Goal: Find specific page/section

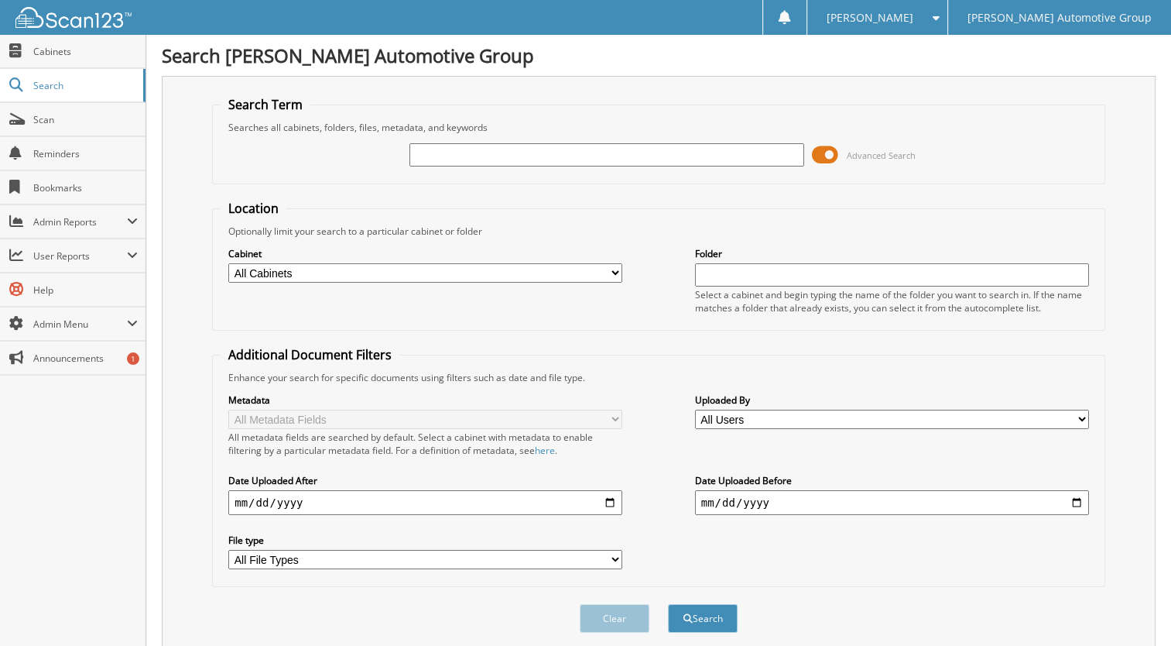
click at [576, 153] on input "text" at bounding box center [607, 154] width 394 height 23
type input "403490"
click at [668, 604] on button "Search" at bounding box center [703, 618] width 70 height 29
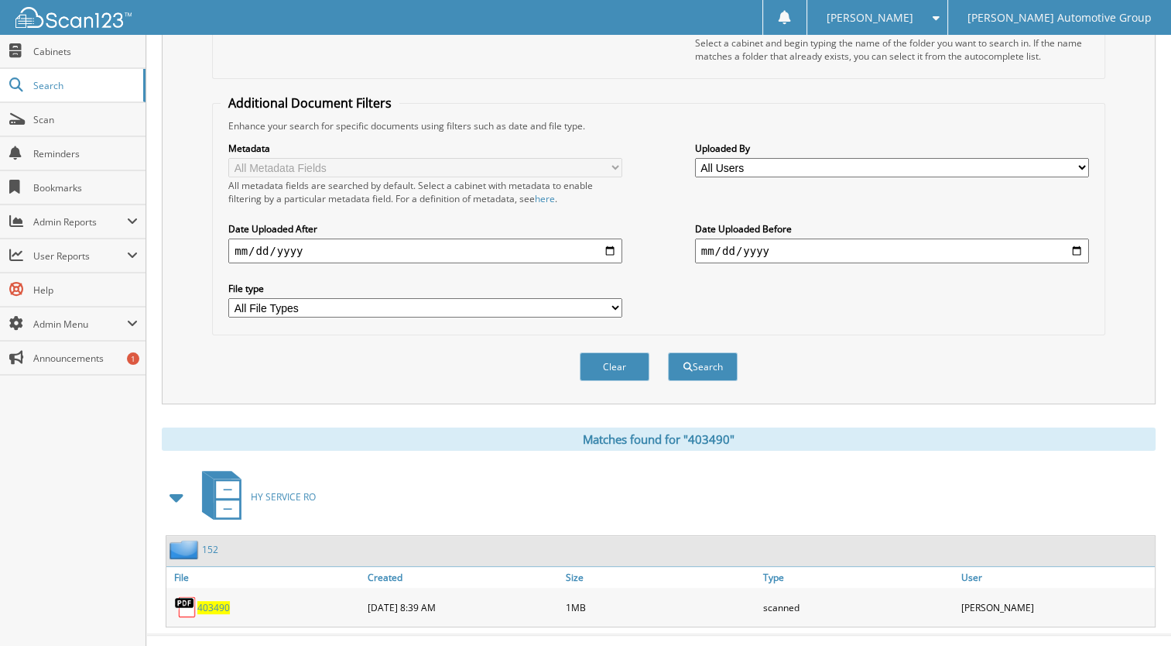
scroll to position [263, 0]
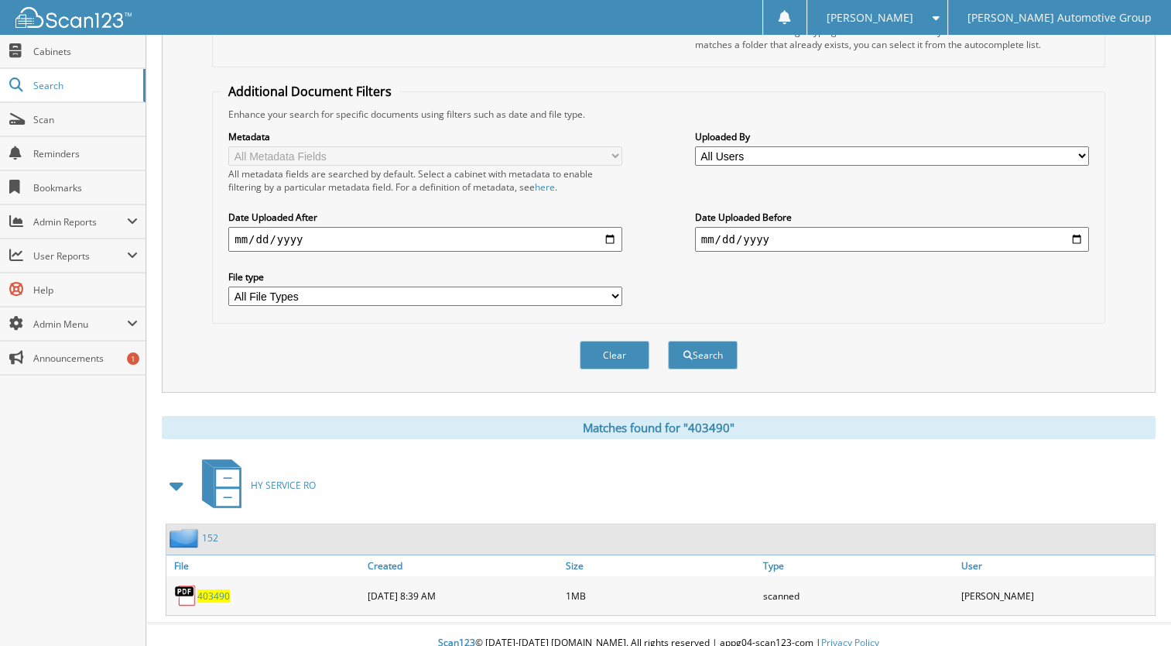
click at [214, 589] on span "403490" at bounding box center [213, 595] width 33 height 13
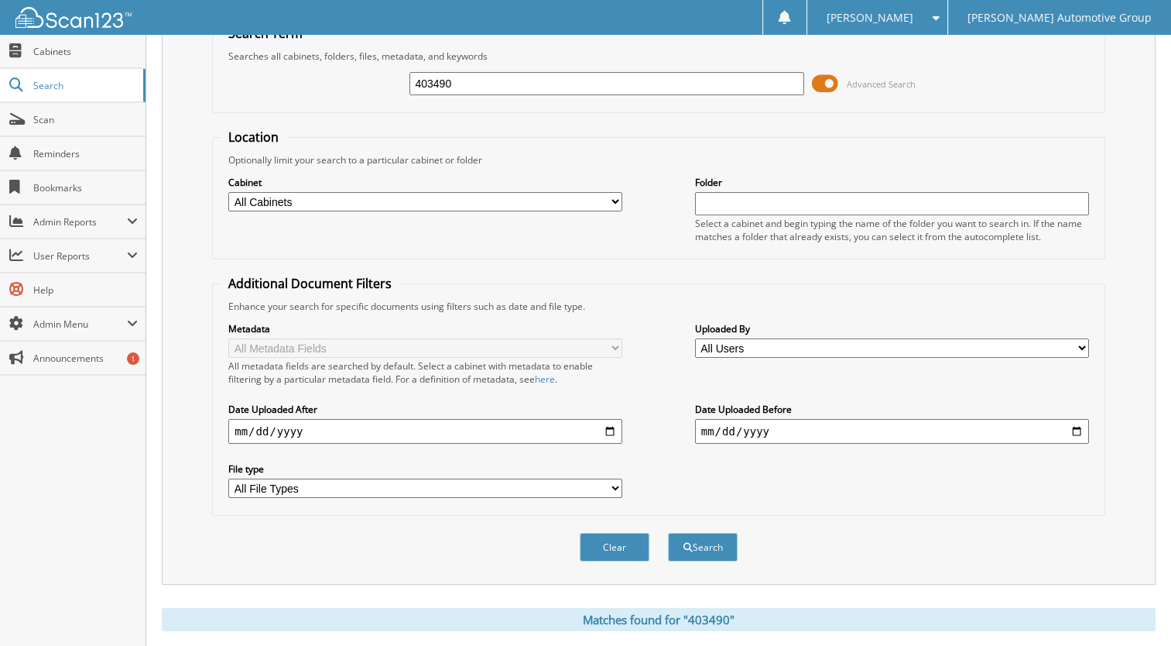
scroll to position [0, 0]
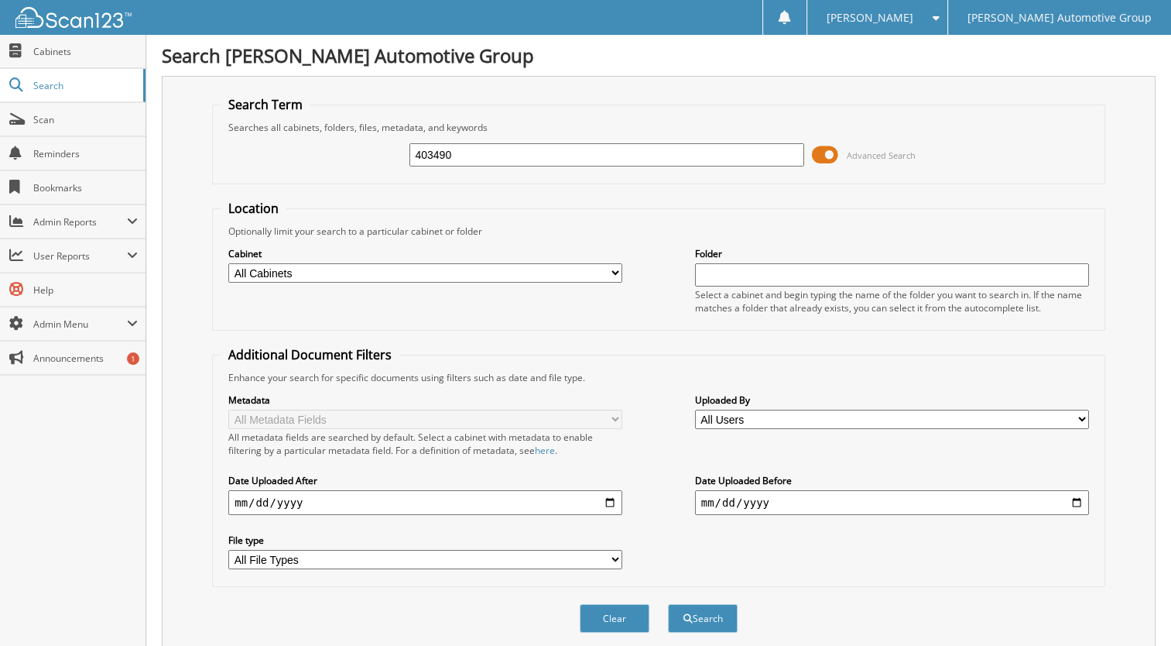
click at [485, 156] on input "403490" at bounding box center [607, 154] width 394 height 23
type input "4"
type input "403755"
click at [668, 604] on button "Search" at bounding box center [703, 618] width 70 height 29
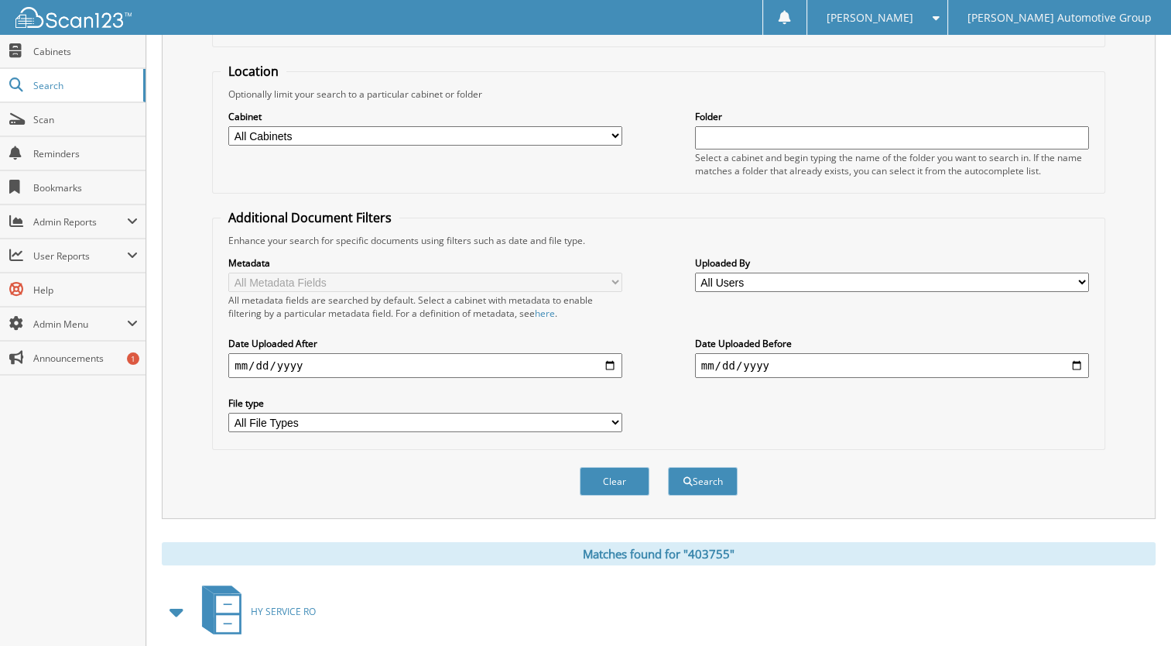
scroll to position [263, 0]
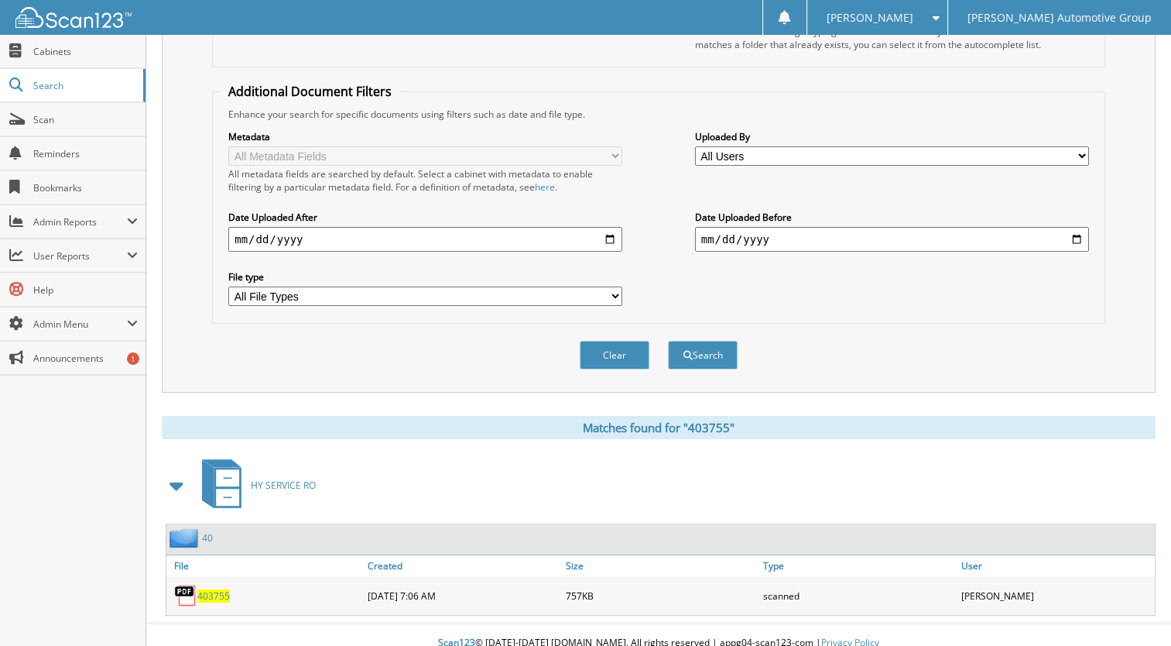
click at [204, 589] on span "403755" at bounding box center [213, 595] width 33 height 13
